Goal: Check status

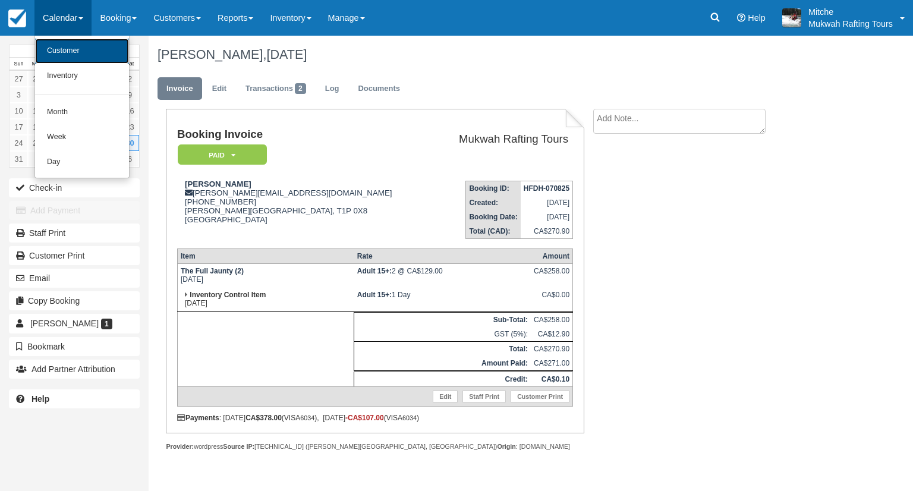
click at [79, 52] on link "Customer" at bounding box center [82, 51] width 94 height 25
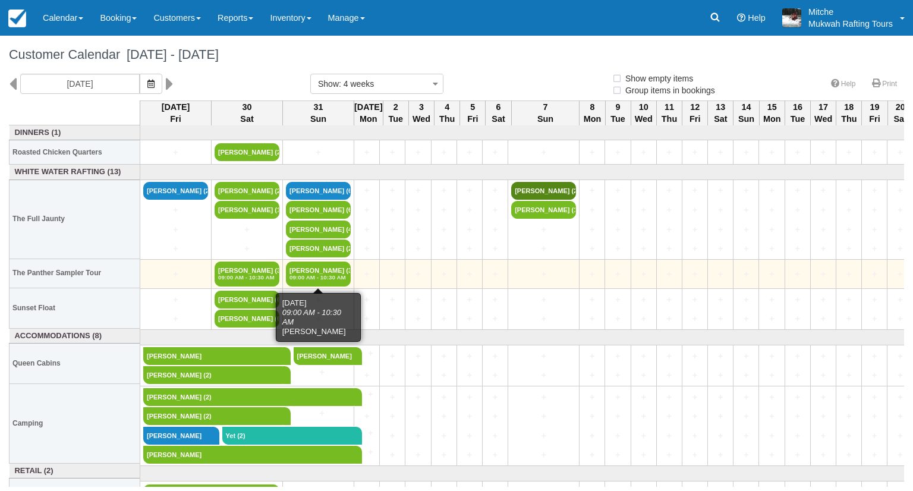
select select
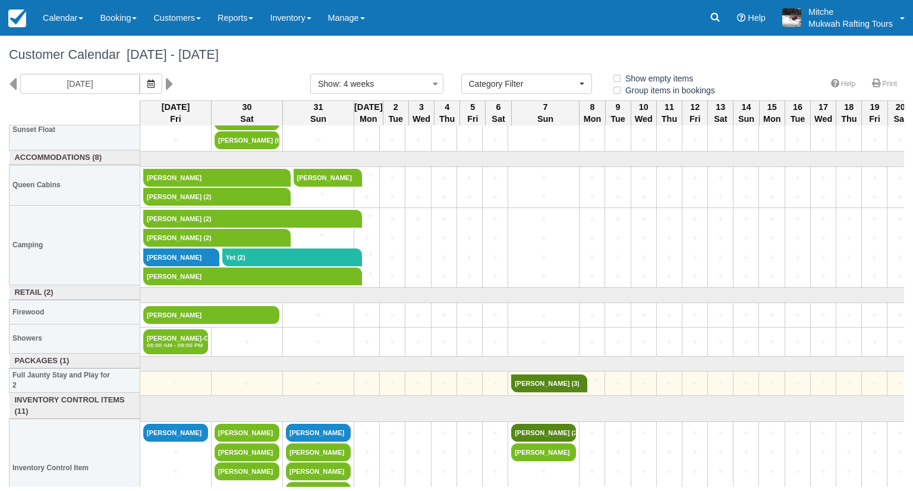
scroll to position [59, 0]
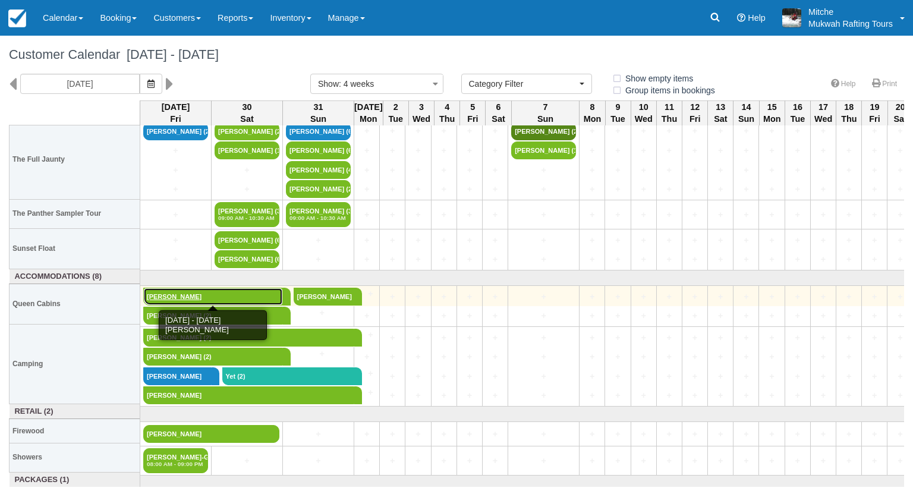
click at [162, 291] on link "[PERSON_NAME]" at bounding box center [213, 297] width 140 height 18
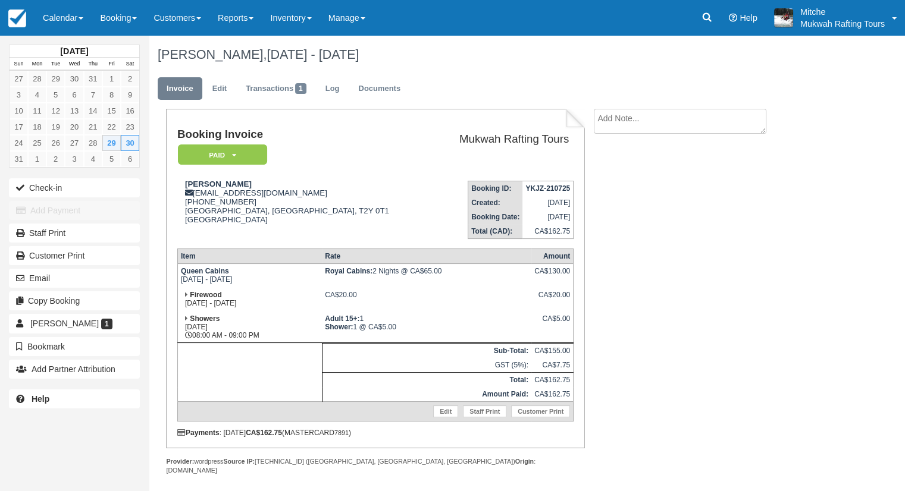
drag, startPoint x: 170, startPoint y: 296, endPoint x: 170, endPoint y: 320, distance: 24.4
click at [170, 320] on div "Booking Invoice Paid   Pending Reserved Deposit Waiting Cancelled Paid in GYG M…" at bounding box center [375, 279] width 418 height 340
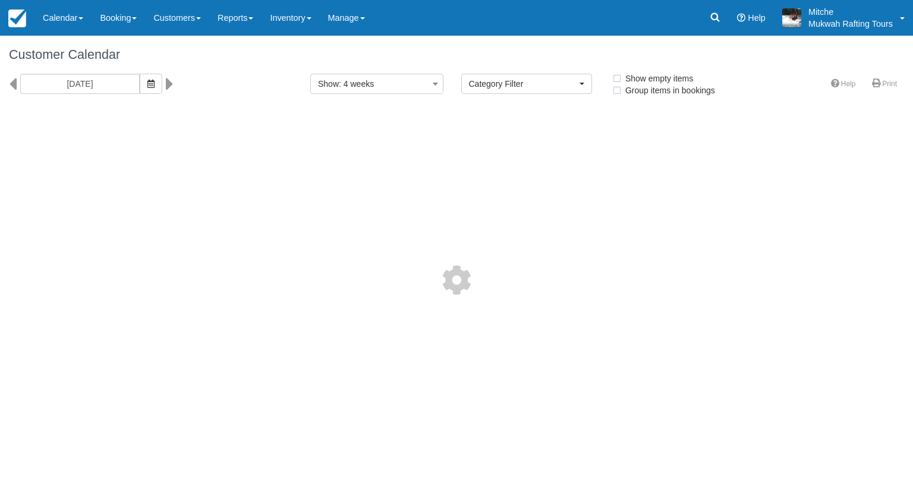
select select
